Goal: Transaction & Acquisition: Subscribe to service/newsletter

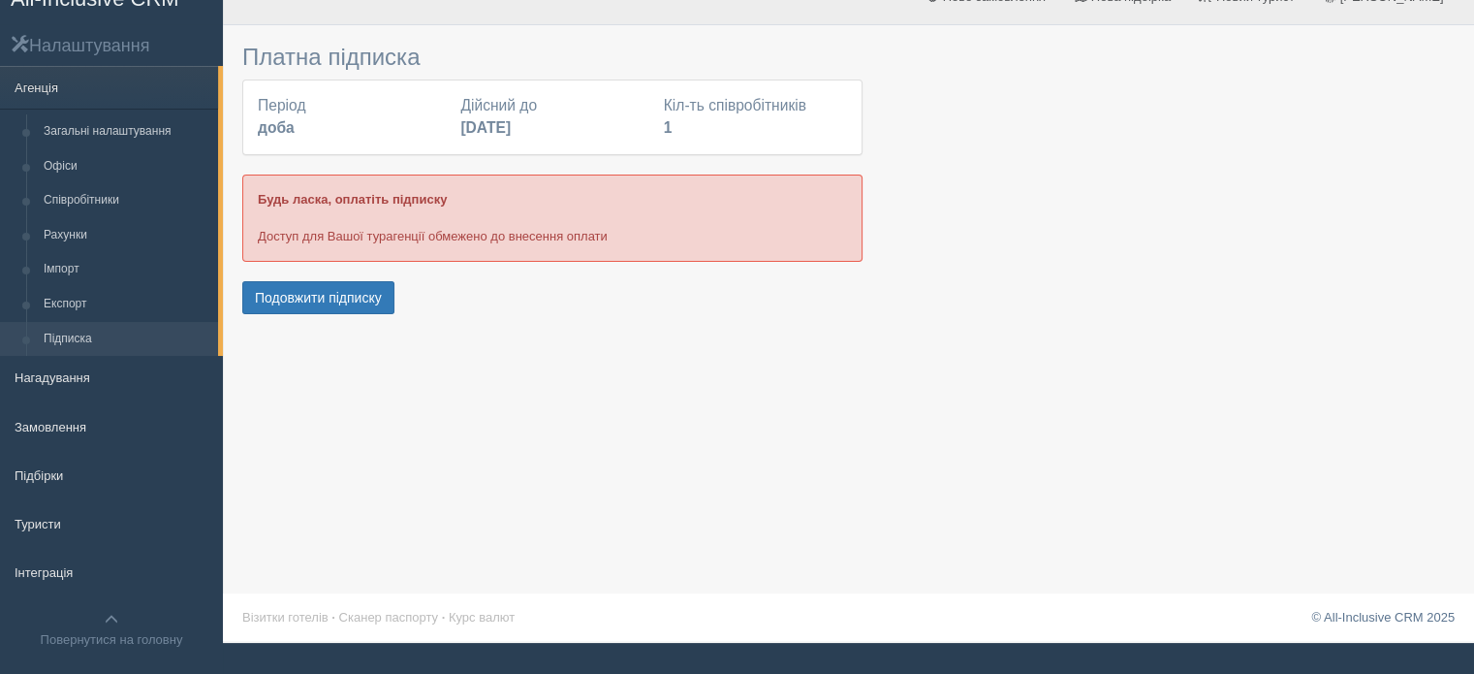
scroll to position [56, 0]
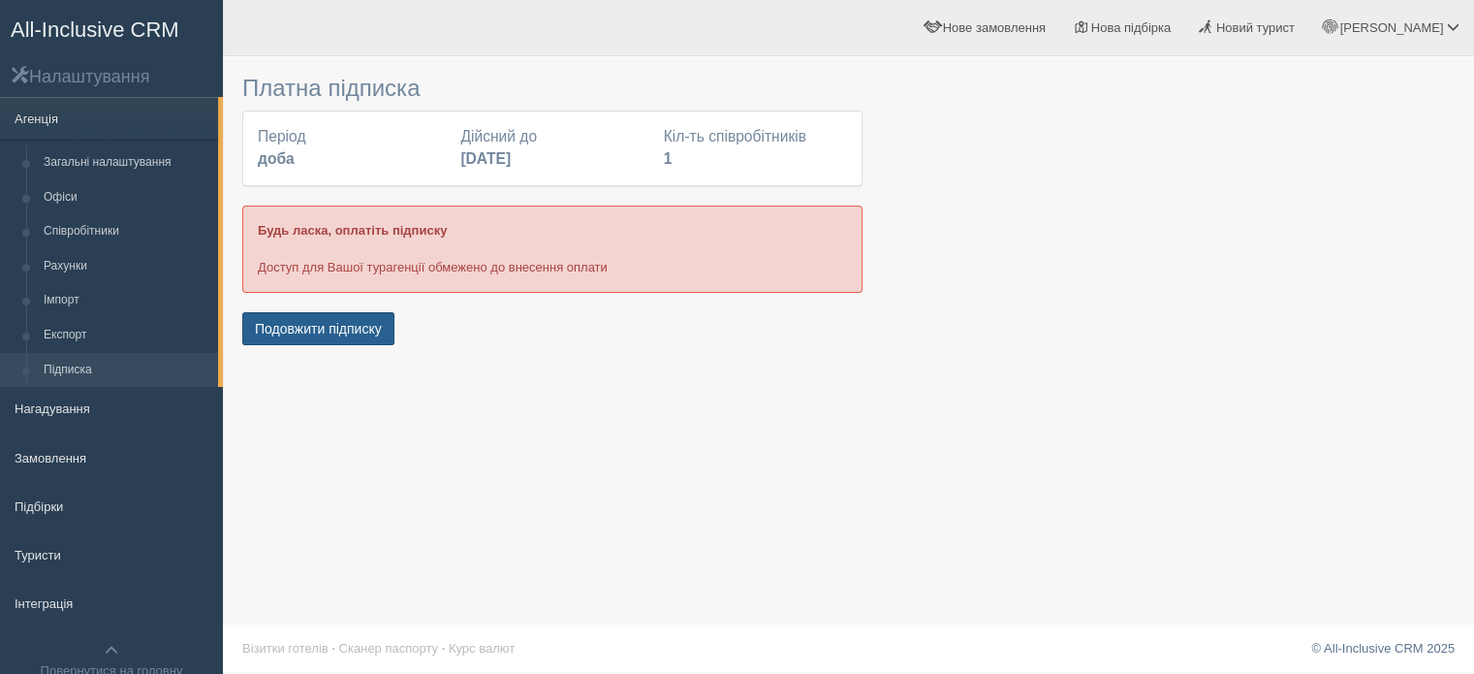
click at [354, 317] on button "Подовжити підписку" at bounding box center [318, 328] width 152 height 33
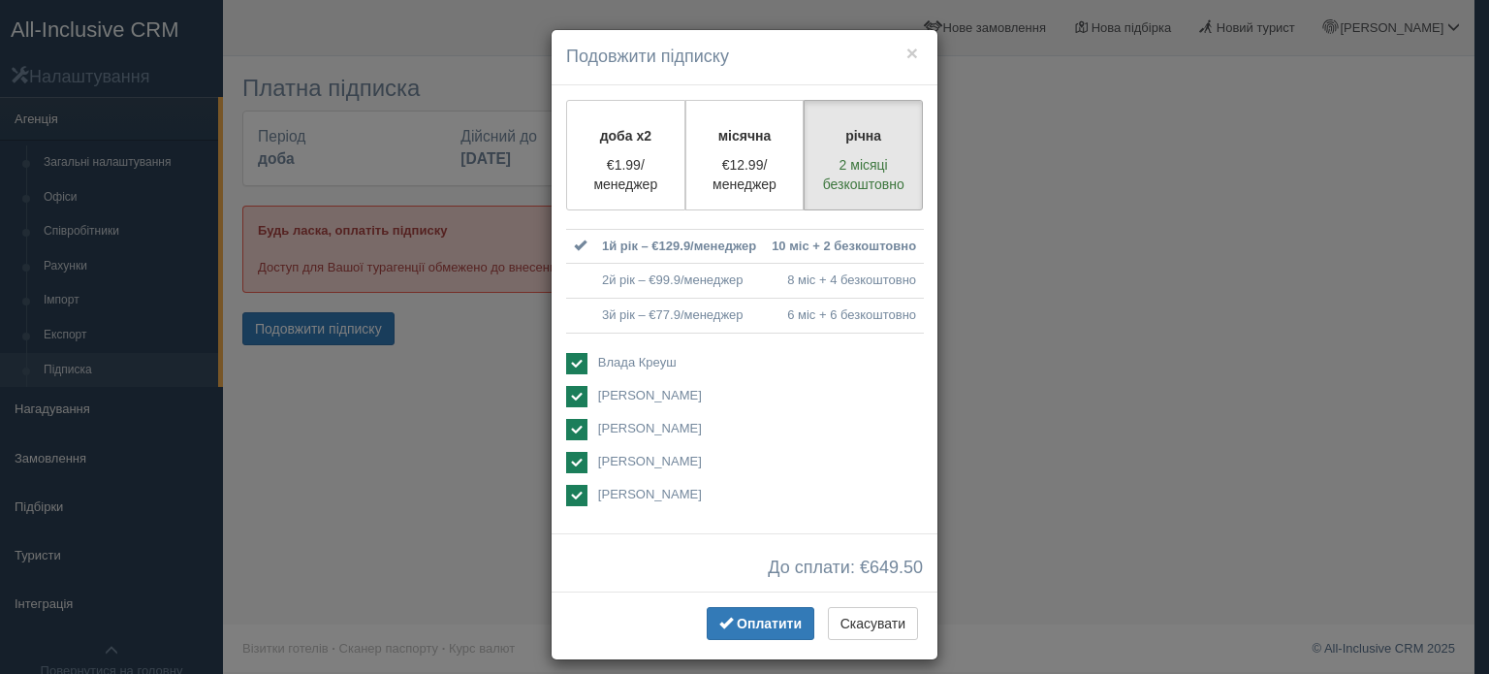
click at [620, 362] on span "Влада Креуш" at bounding box center [637, 362] width 79 height 15
checkbox input "false"
click at [613, 388] on span "[PERSON_NAME]" at bounding box center [650, 395] width 104 height 15
checkbox input "false"
click at [613, 421] on span "[PERSON_NAME]" at bounding box center [650, 428] width 104 height 15
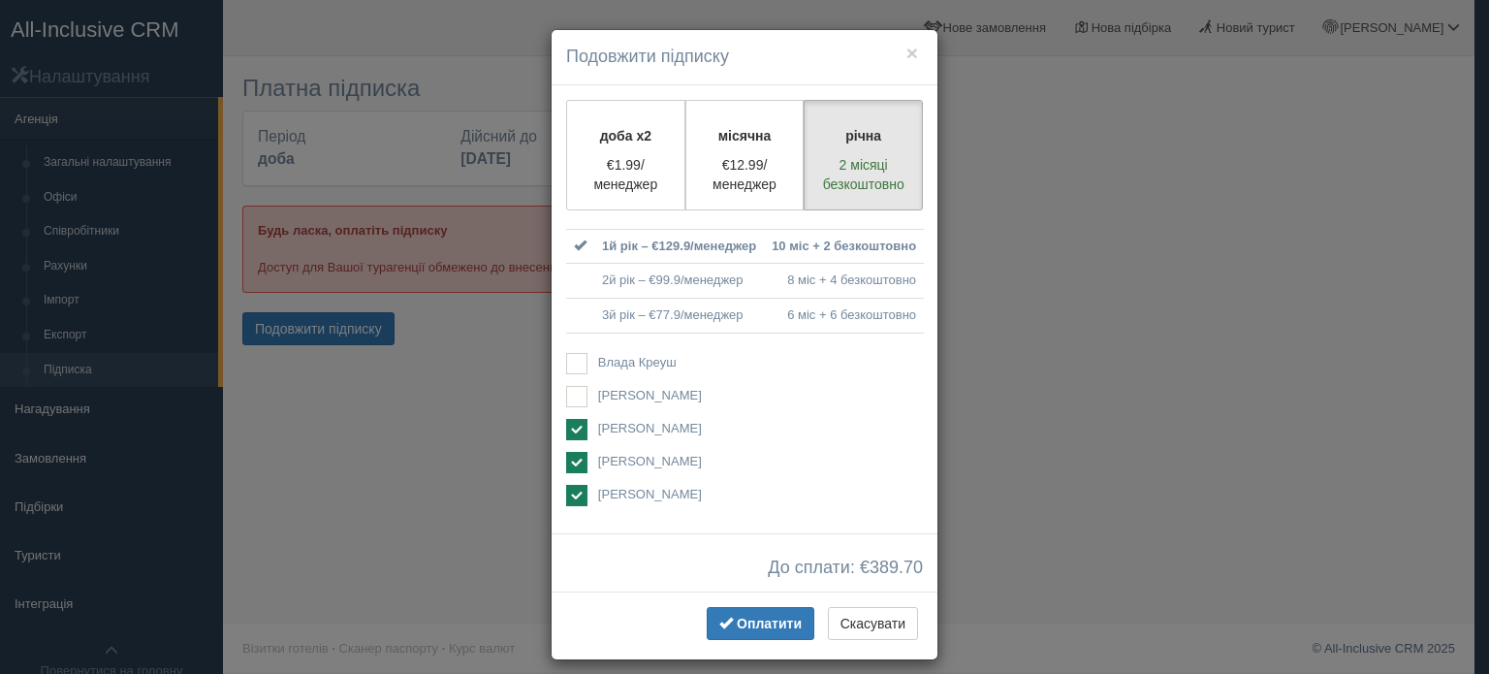
checkbox input "false"
click at [615, 457] on span "[PERSON_NAME]" at bounding box center [650, 461] width 104 height 15
checkbox input "false"
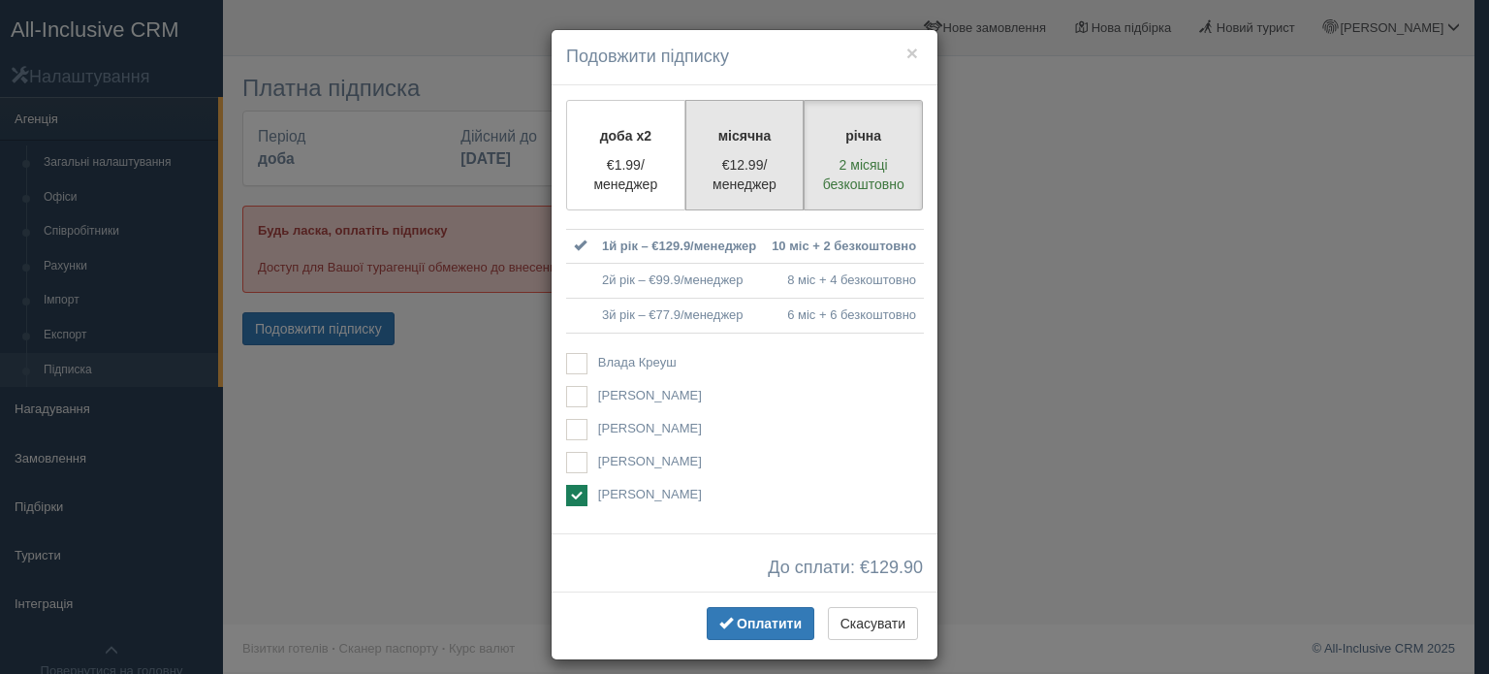
click at [771, 138] on p "місячна" at bounding box center [745, 135] width 94 height 19
radio input "true"
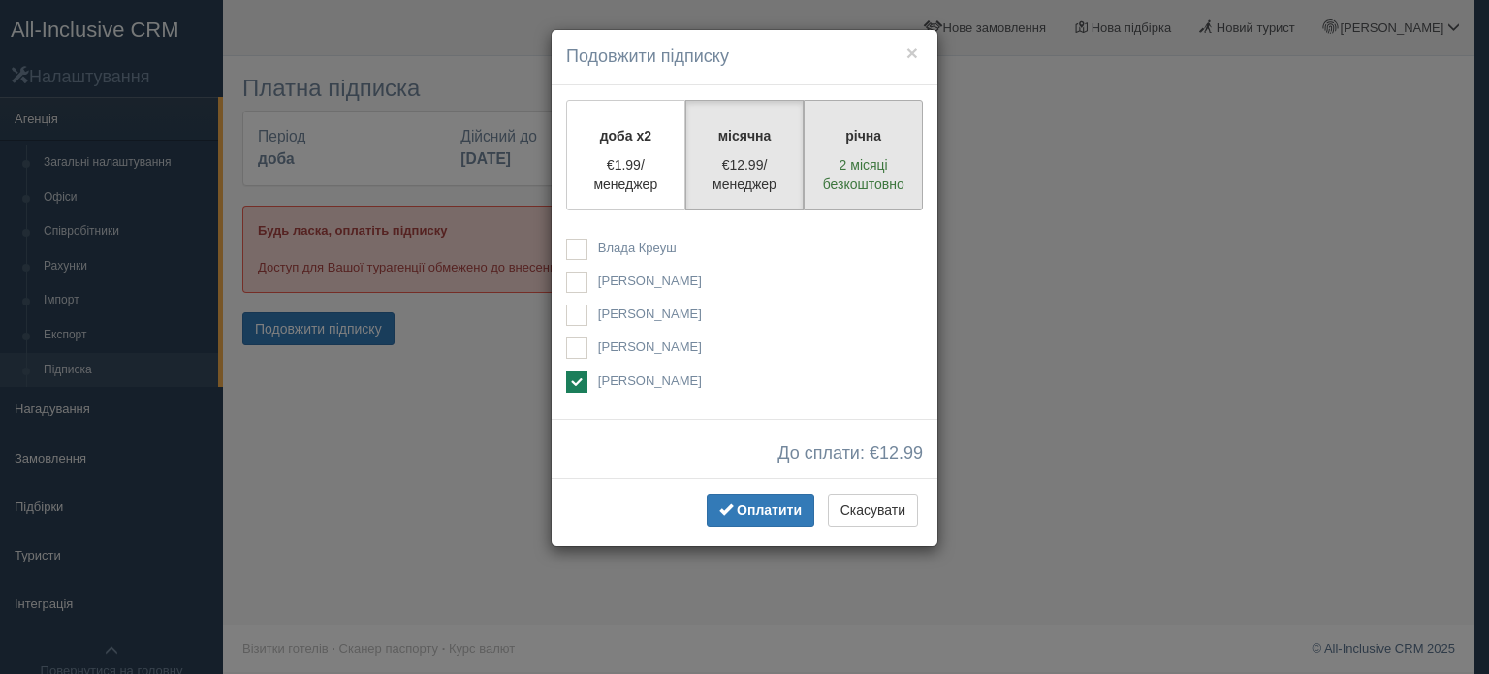
click at [883, 151] on label "річна 2 місяці безкоштовно" at bounding box center [863, 155] width 119 height 111
radio input "true"
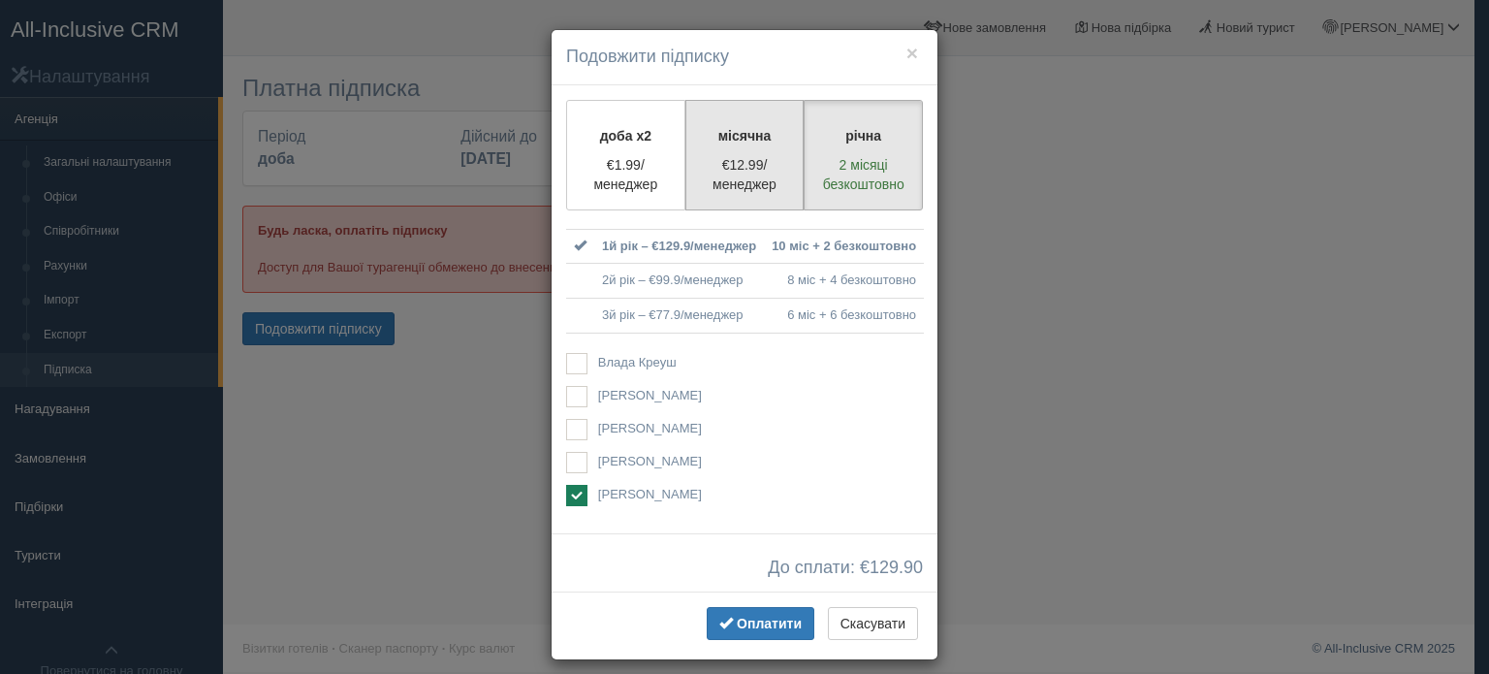
click at [715, 156] on p "€12.99/менеджер" at bounding box center [745, 174] width 94 height 39
radio input "true"
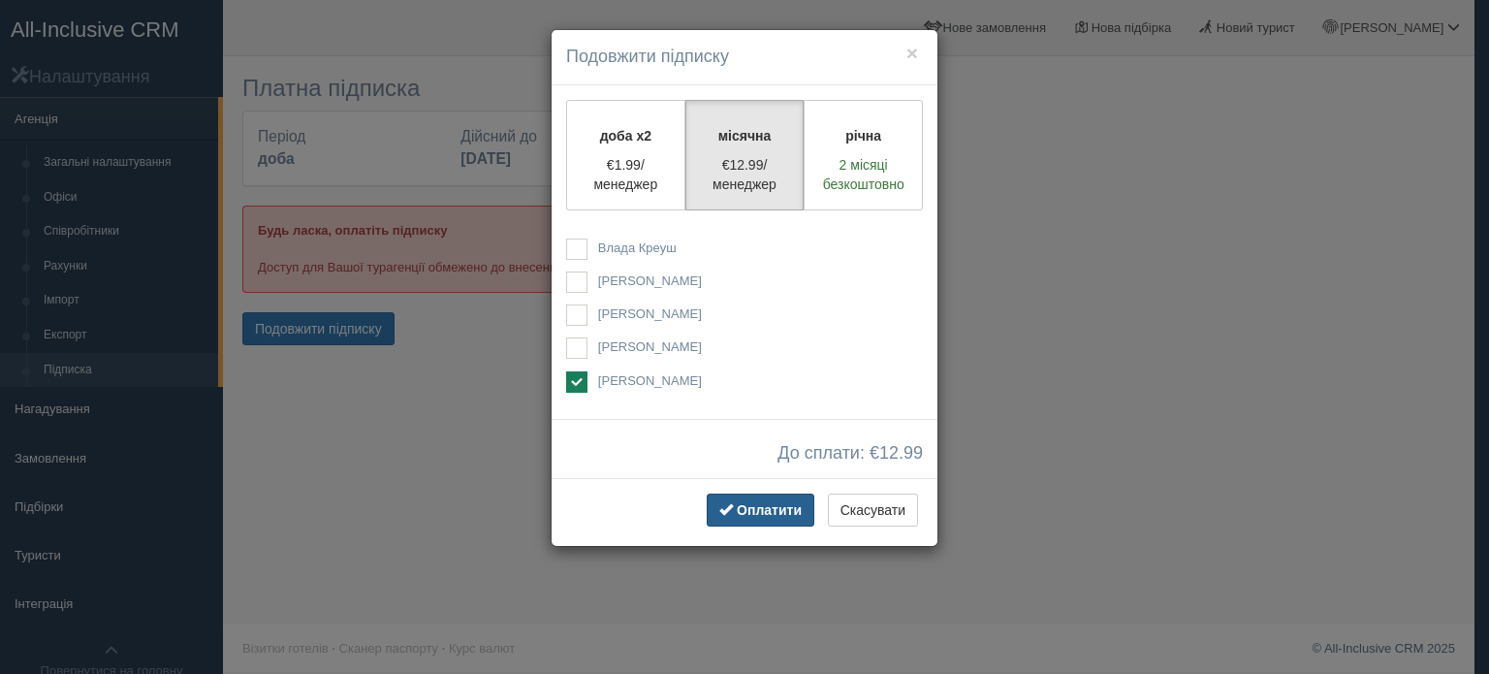
click at [757, 507] on span "Оплатити" at bounding box center [769, 510] width 65 height 16
